Goal: Contribute content: Add original content to the website for others to see

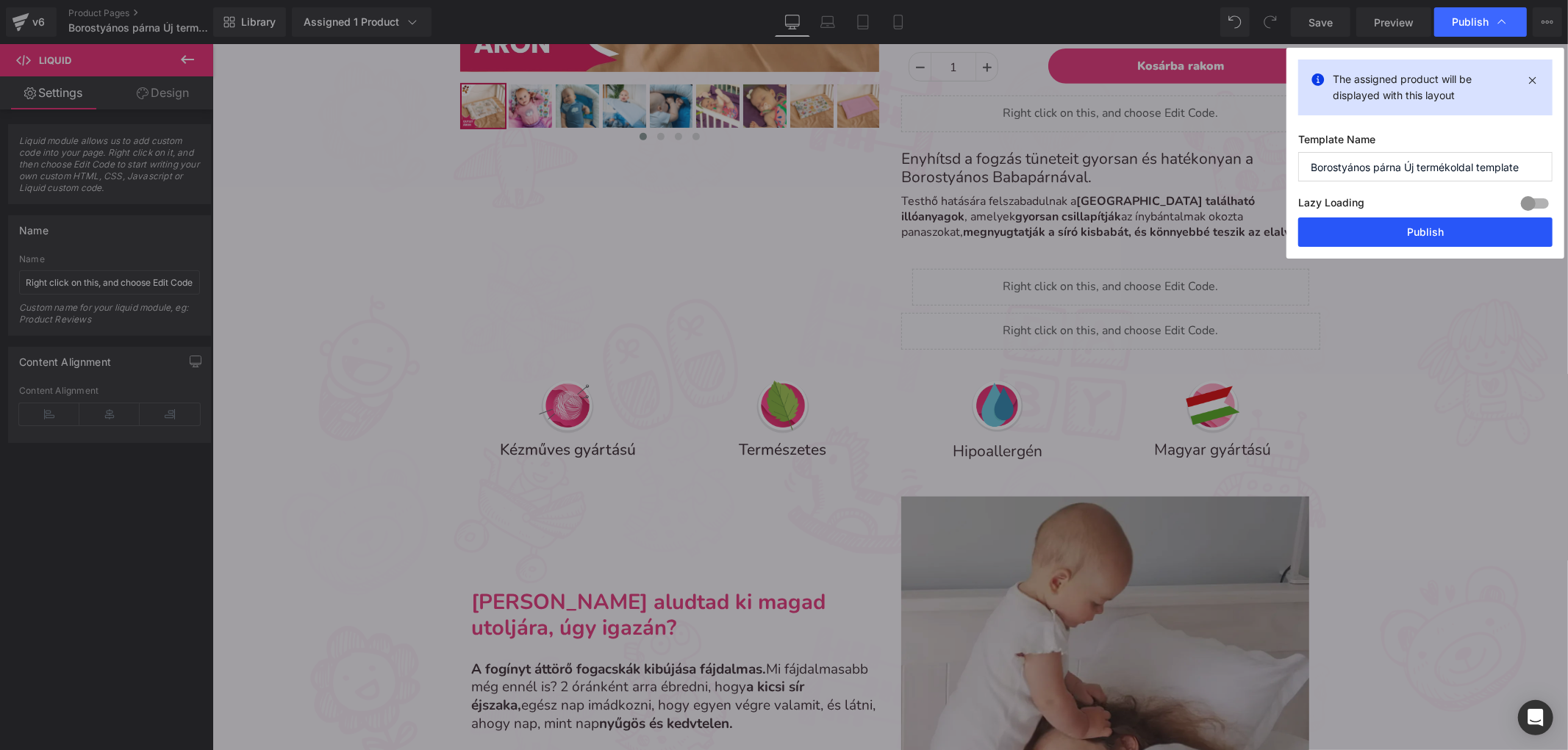
scroll to position [6144, 1343]
click at [1392, 239] on button "Publish" at bounding box center [1425, 232] width 254 height 29
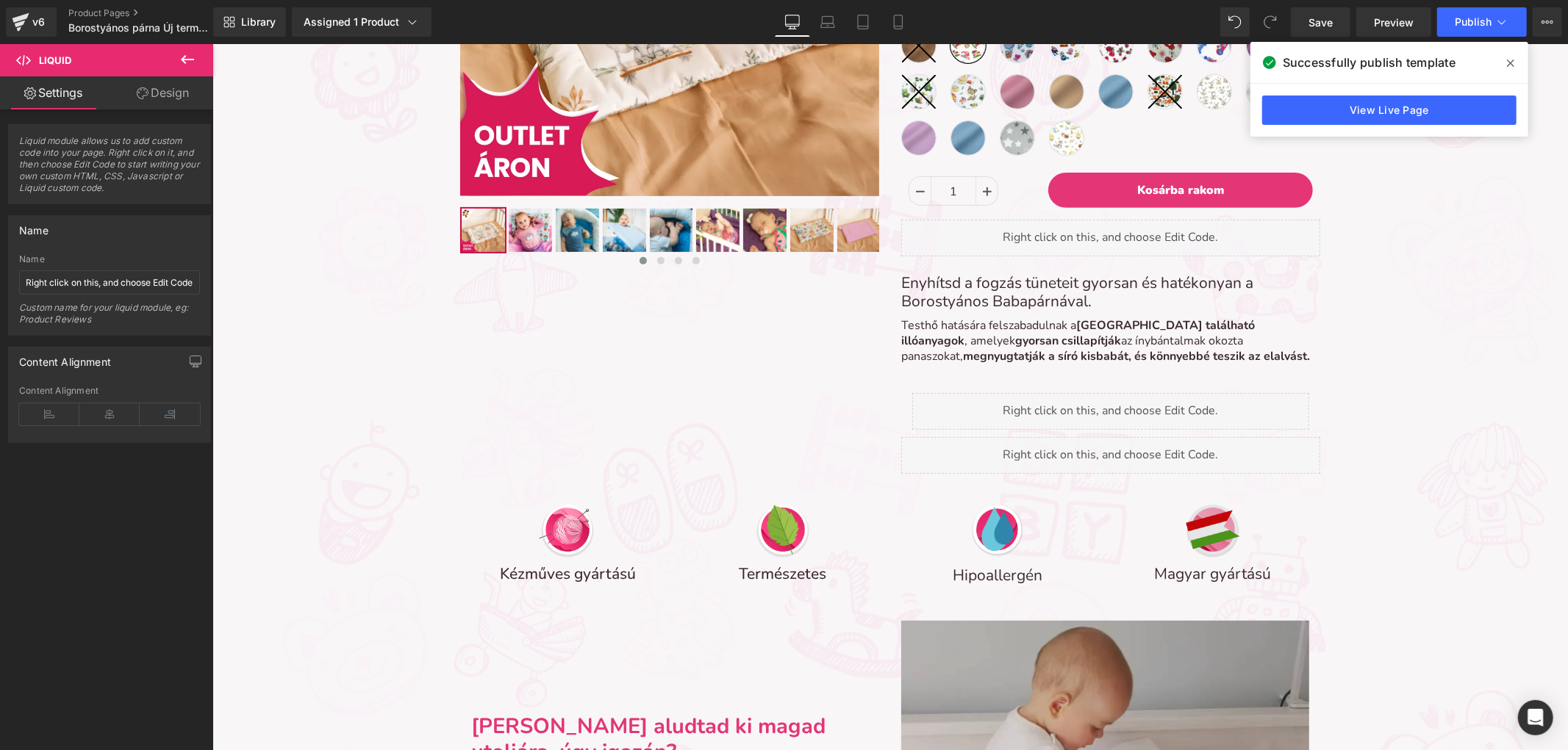
scroll to position [489, 0]
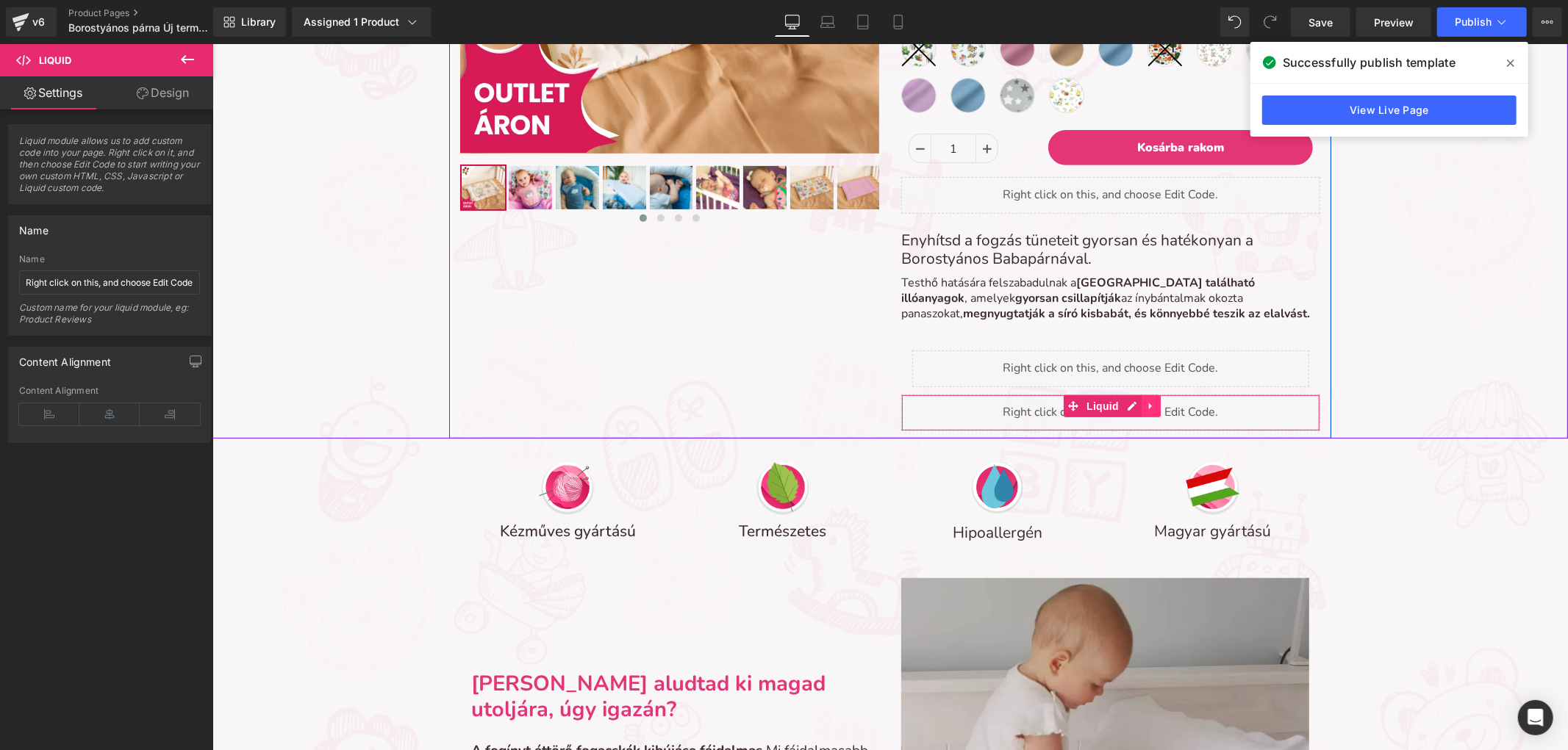
click at [1145, 400] on icon at bounding box center [1150, 406] width 10 height 11
click at [1101, 403] on icon at bounding box center [1105, 406] width 7 height 7
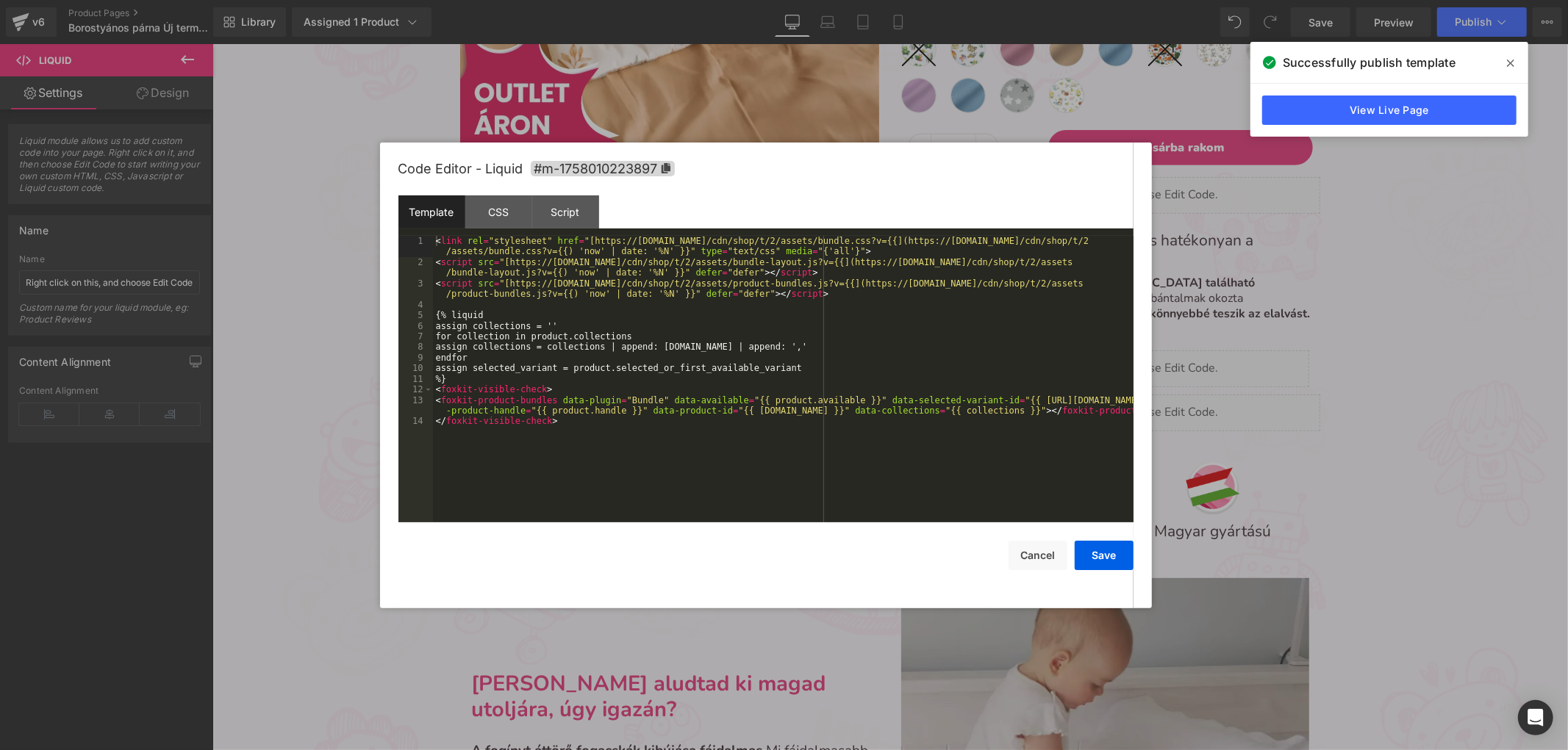
click at [1054, 378] on div "< link rel = "stylesheet" href = "[https://[DOMAIN_NAME]/cdn/shop/t/2/assets/bu…" at bounding box center [783, 395] width 700 height 318
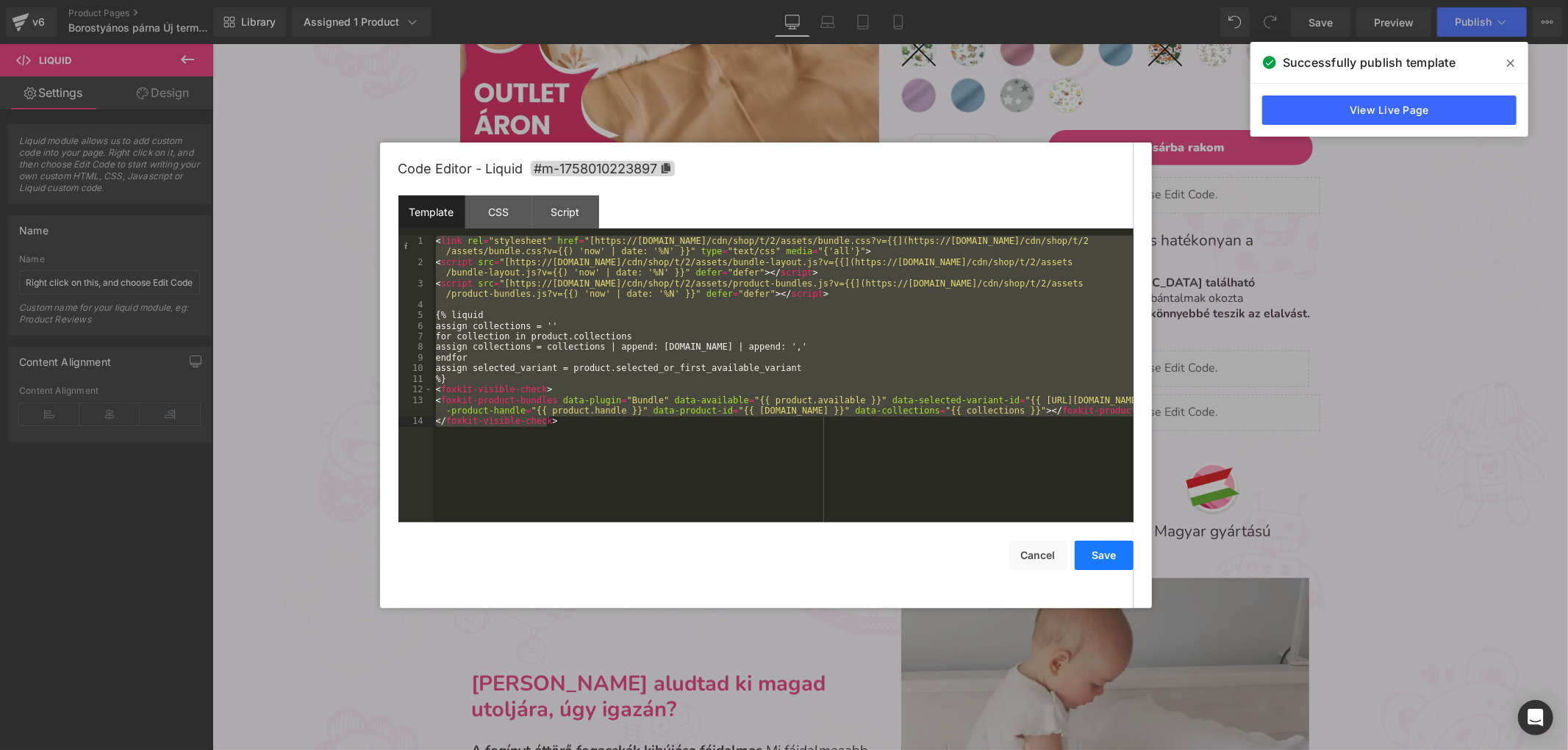
click at [1092, 553] on button "Save" at bounding box center [1104, 556] width 59 height 29
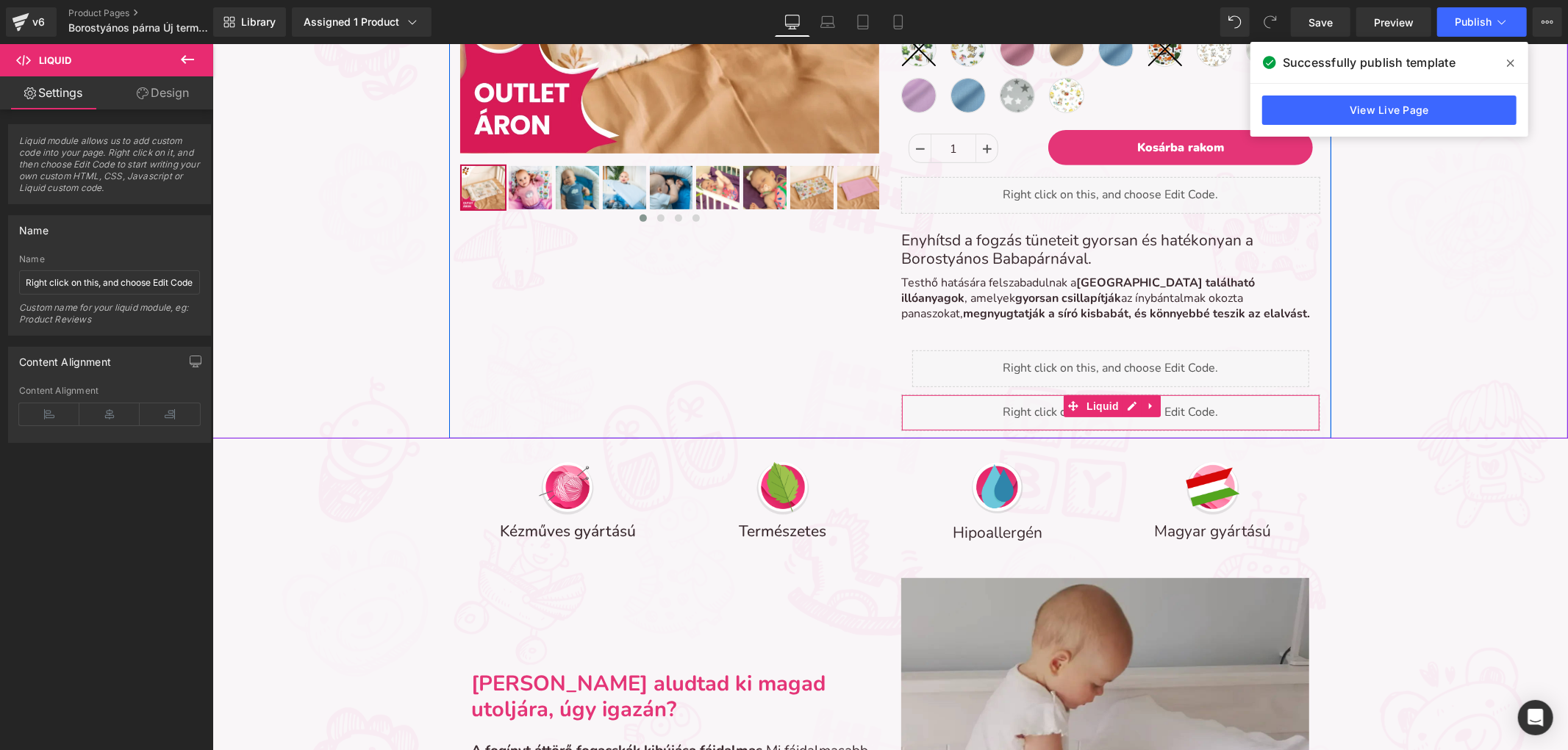
click at [1141, 407] on link at bounding box center [1150, 406] width 19 height 22
click at [1158, 400] on icon at bounding box center [1160, 406] width 10 height 10
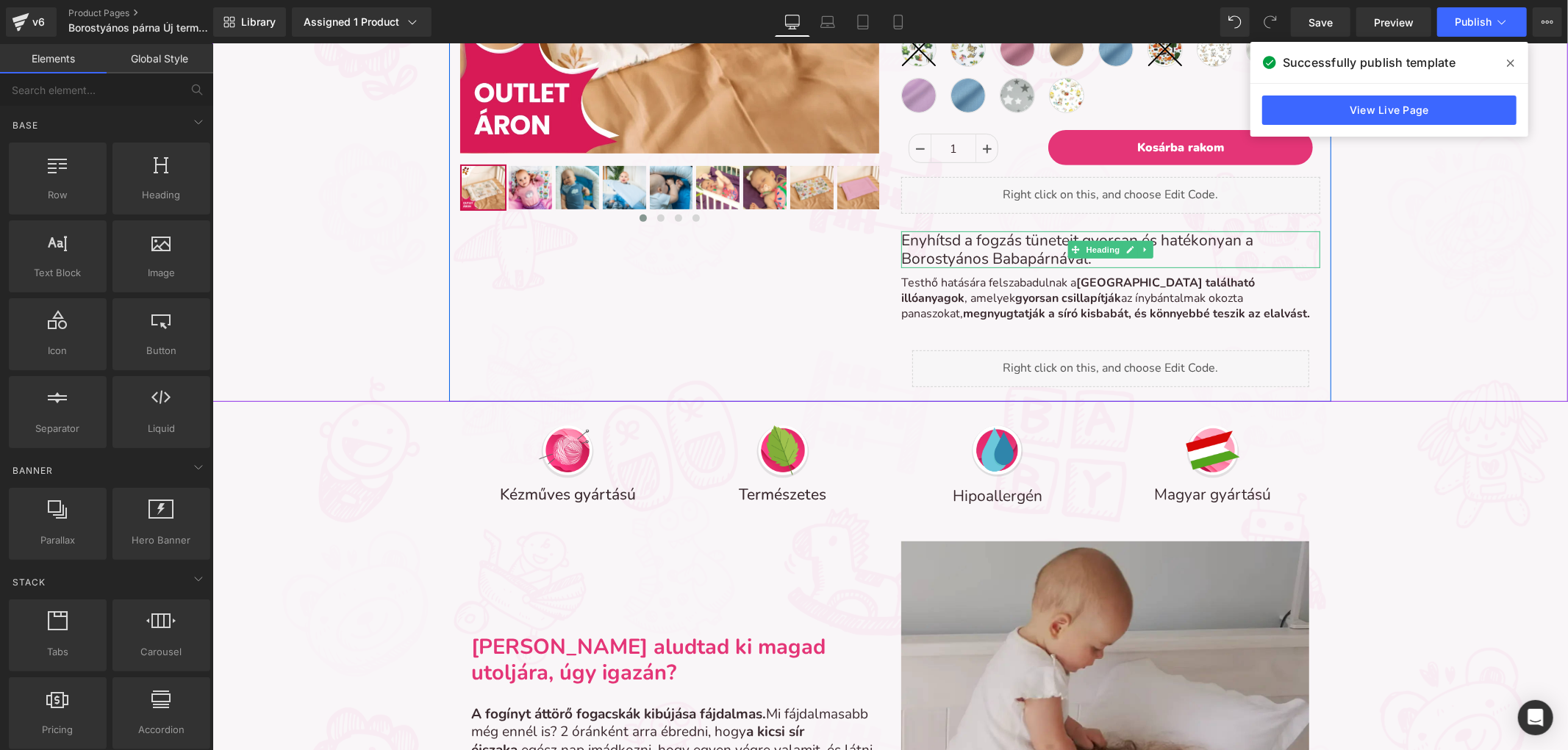
scroll to position [7, 7]
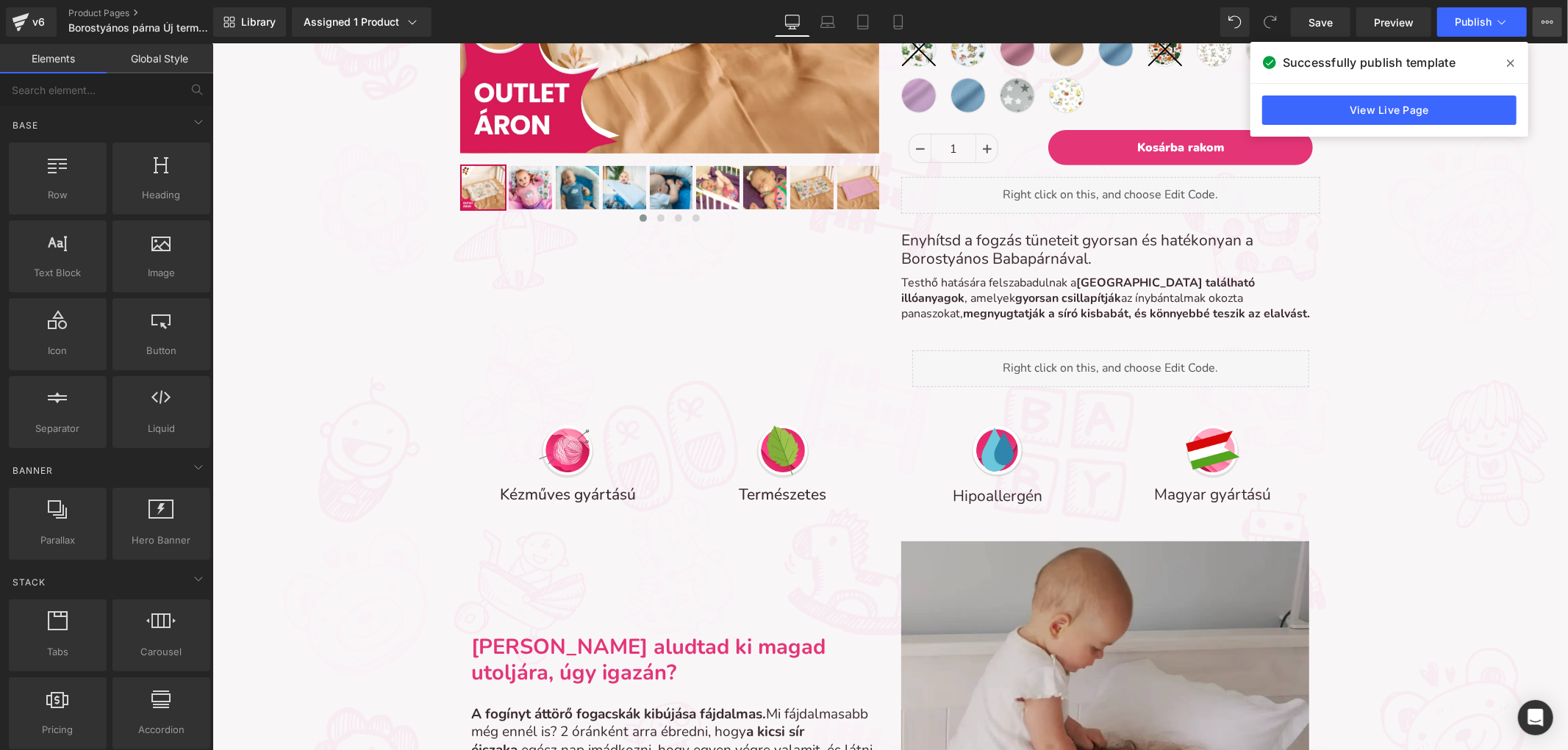
click at [1537, 27] on button "View Live Page View with current Template Save Template to Library Schedule Pub…" at bounding box center [1547, 22] width 29 height 29
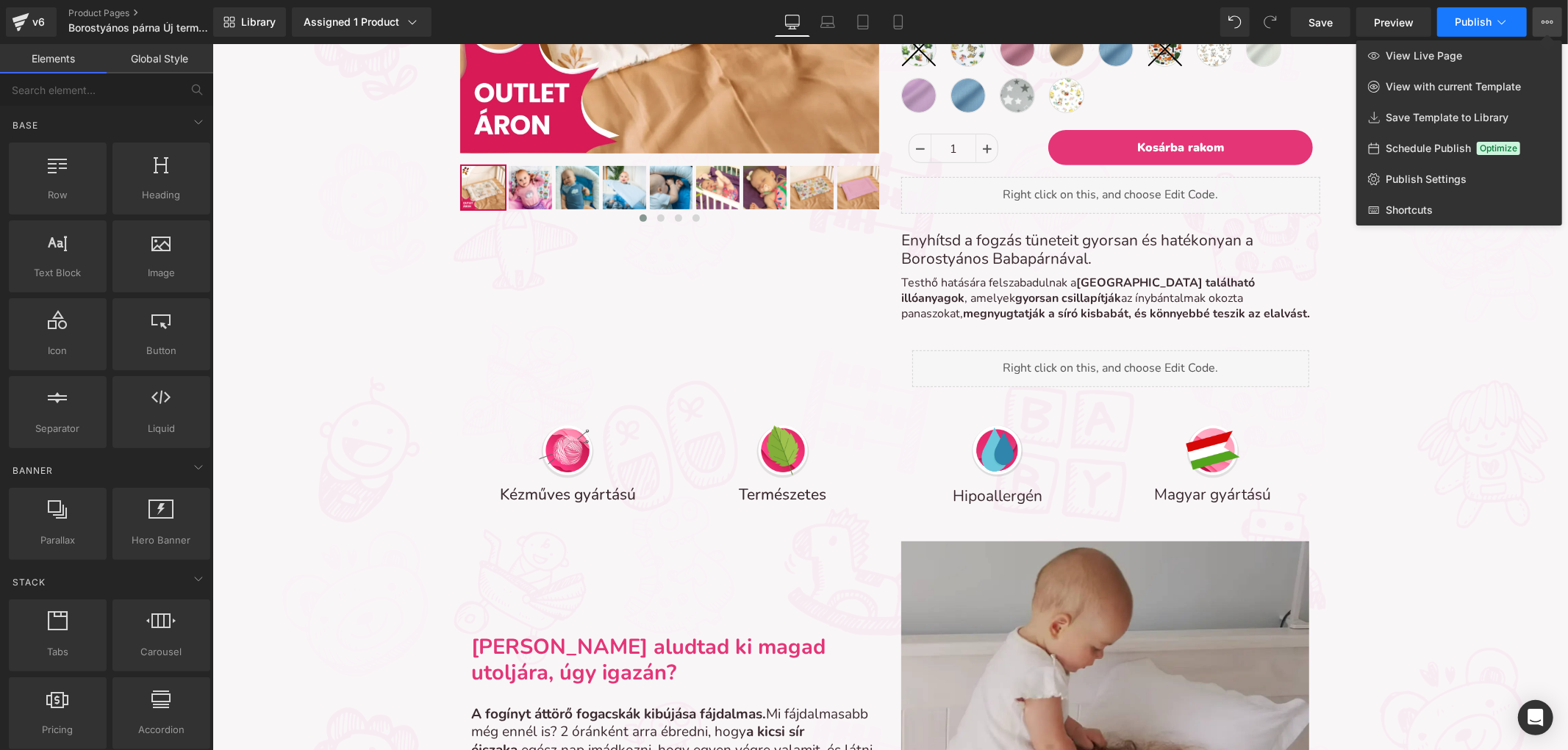
click at [1459, 23] on span "Publish" at bounding box center [1473, 22] width 37 height 12
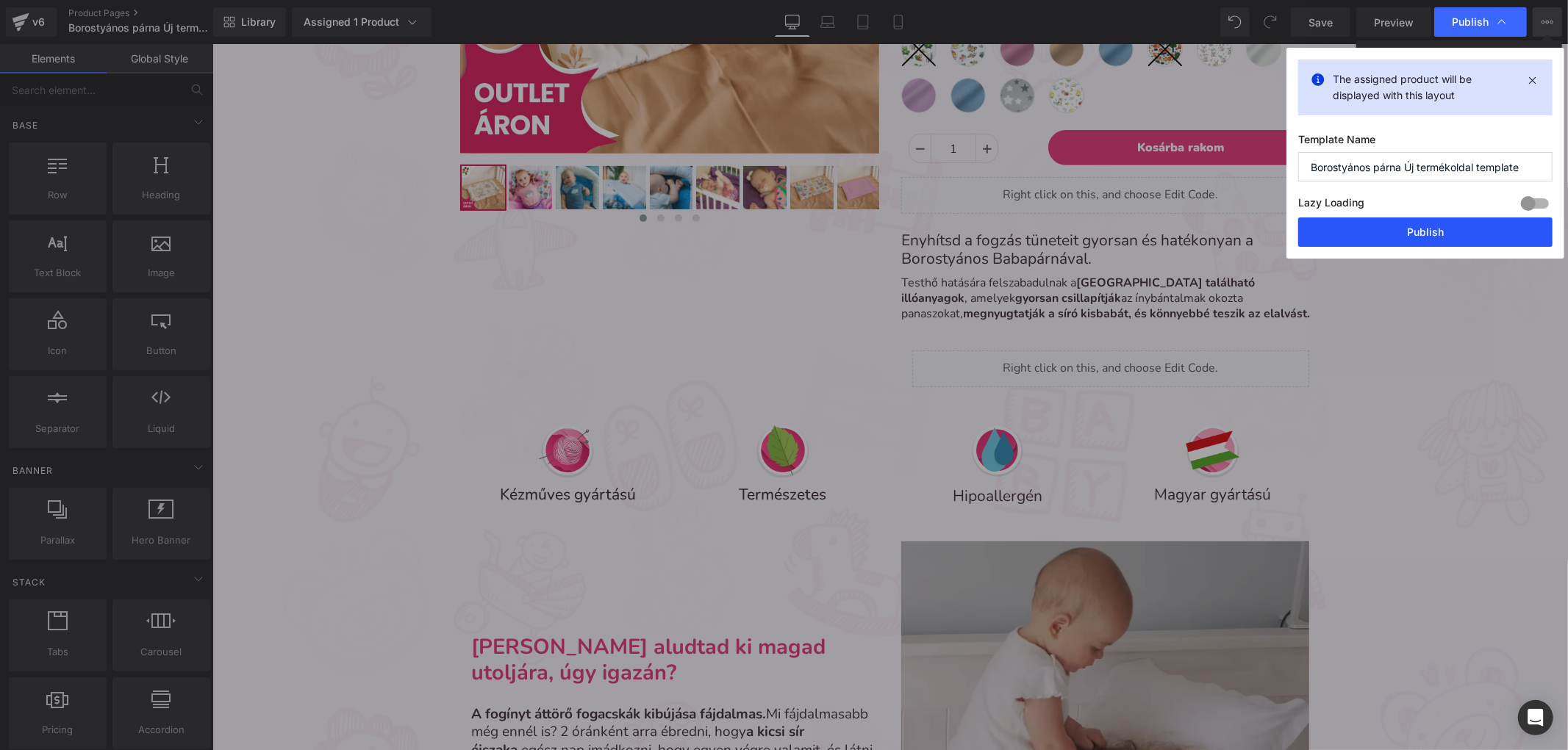
click at [1355, 246] on button "Publish" at bounding box center [1425, 232] width 254 height 29
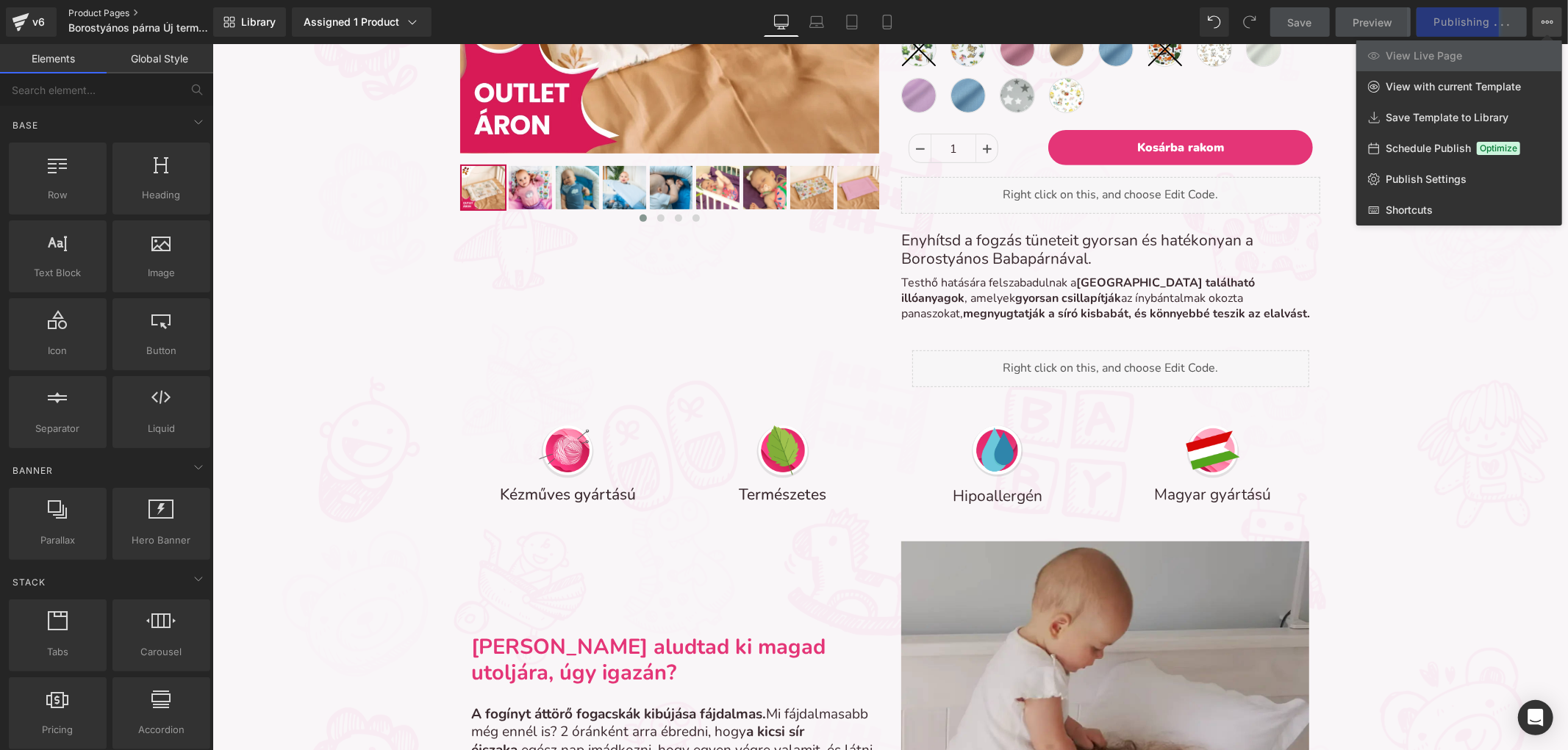
click at [77, 7] on link "Product Pages" at bounding box center [153, 13] width 169 height 12
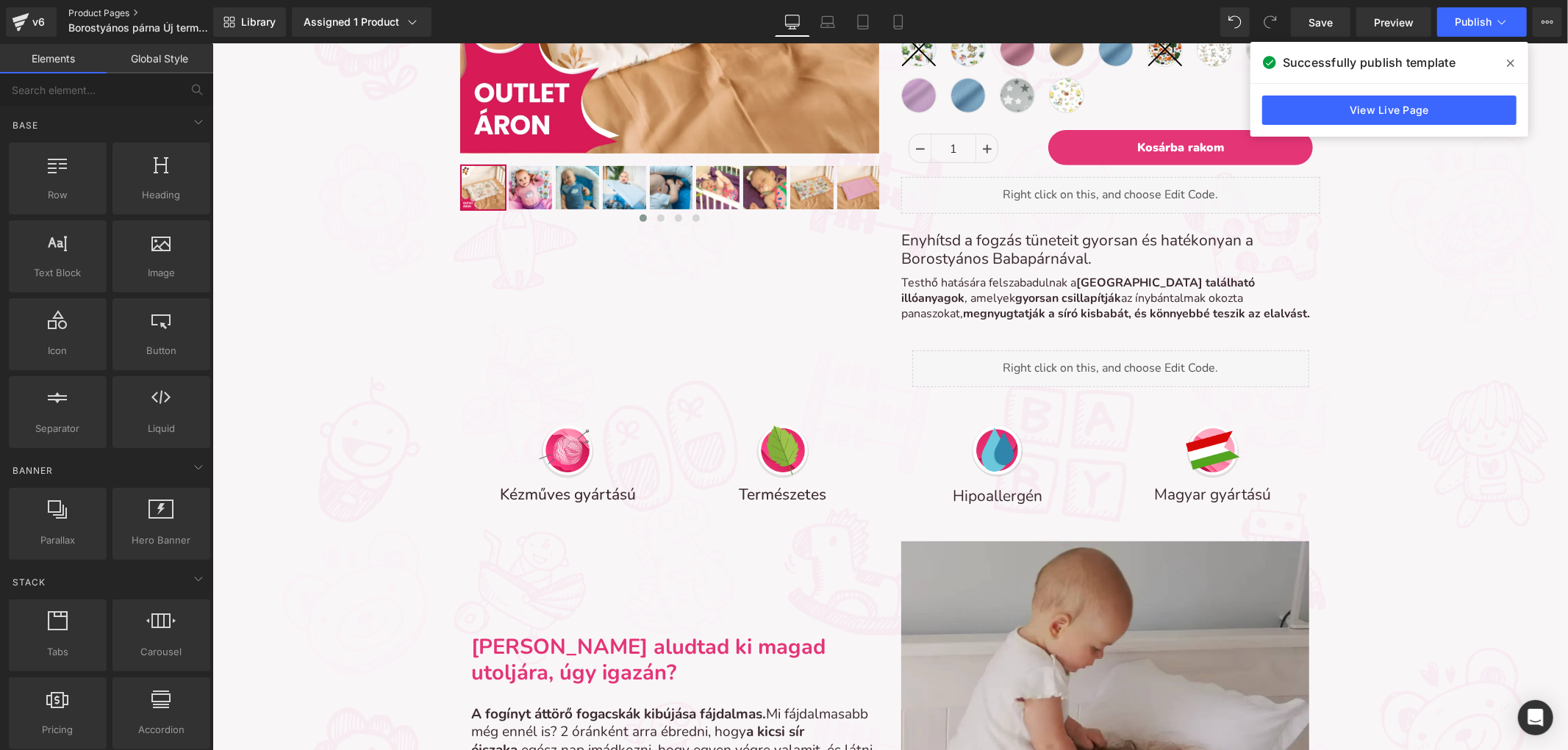
click at [91, 8] on link "Product Pages" at bounding box center [153, 13] width 169 height 12
